Goal: Transaction & Acquisition: Purchase product/service

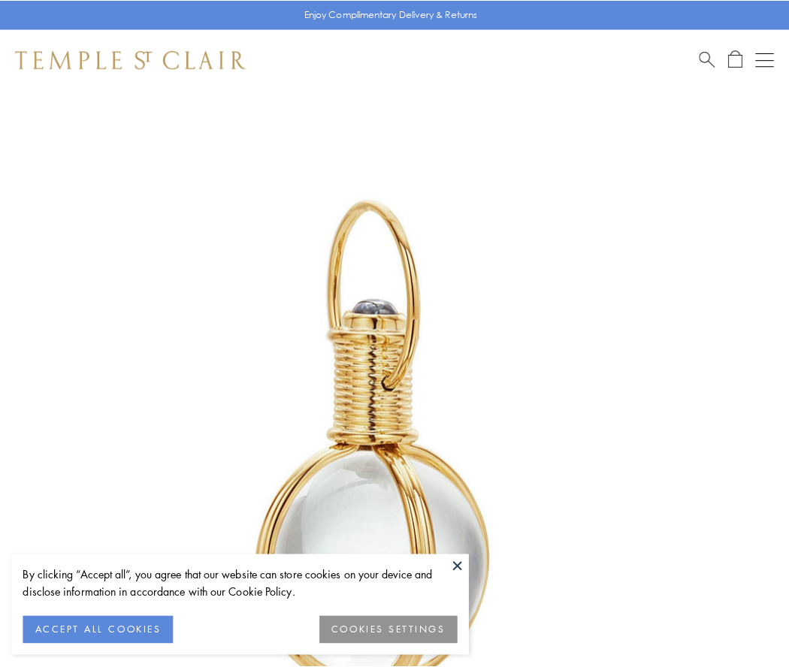
scroll to position [392, 0]
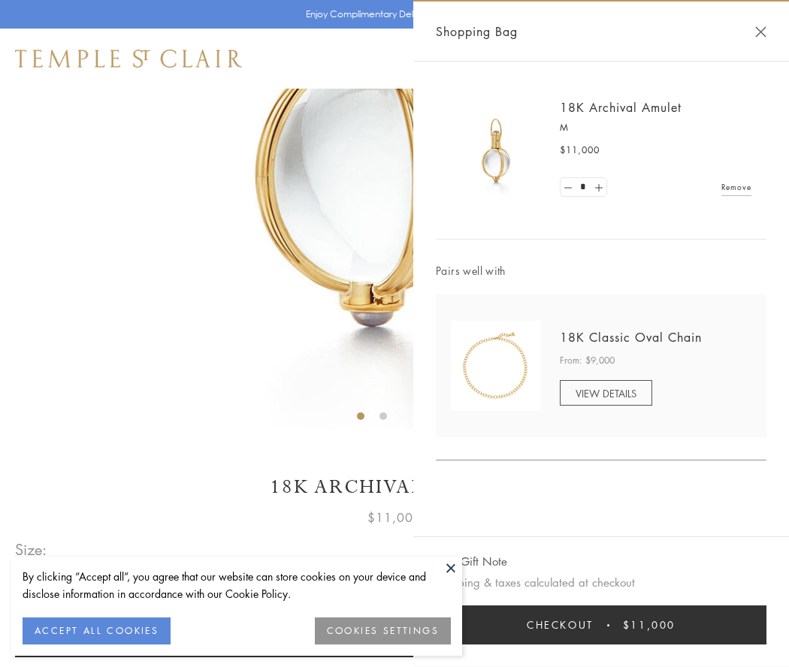
click at [601, 625] on button "Checkout $11,000" at bounding box center [601, 624] width 330 height 39
